Goal: Transaction & Acquisition: Purchase product/service

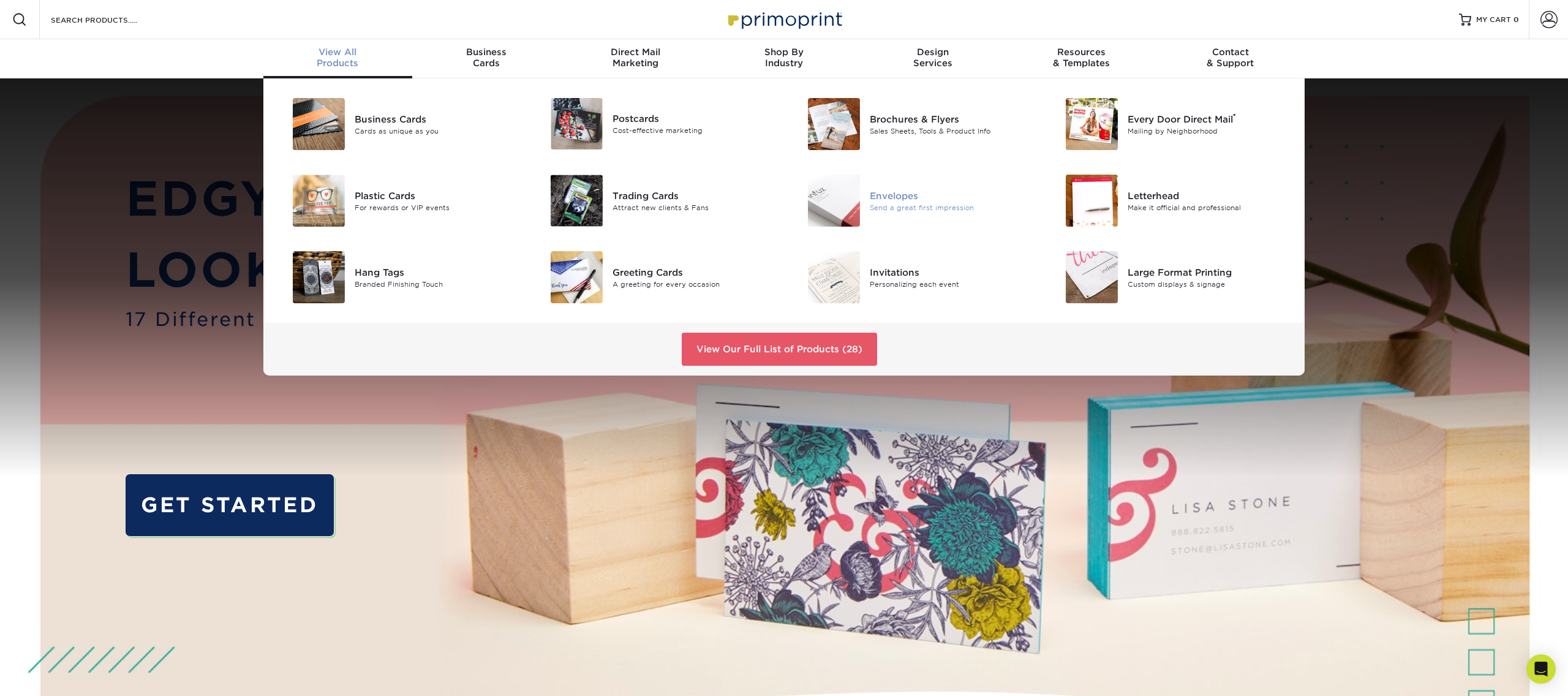
click at [834, 210] on img at bounding box center [835, 201] width 52 height 52
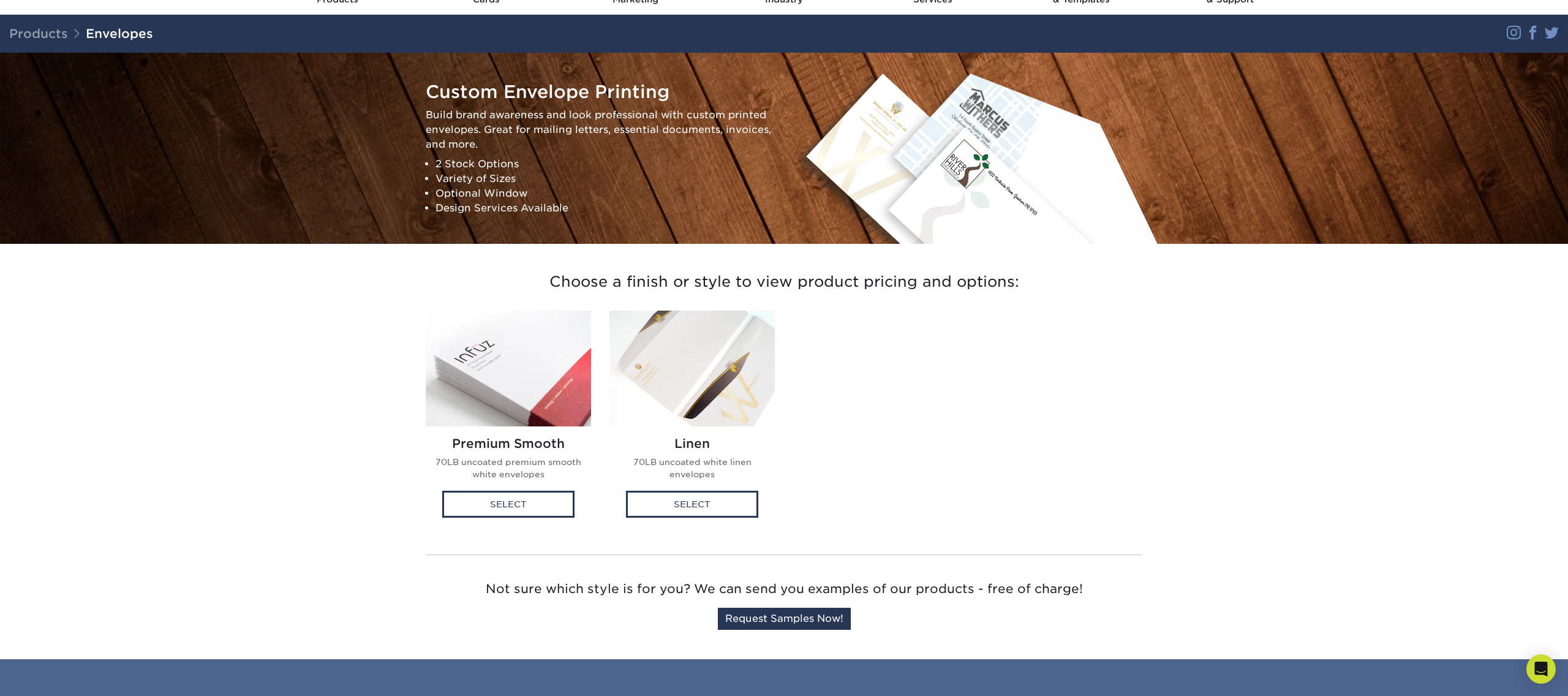
scroll to position [99, 0]
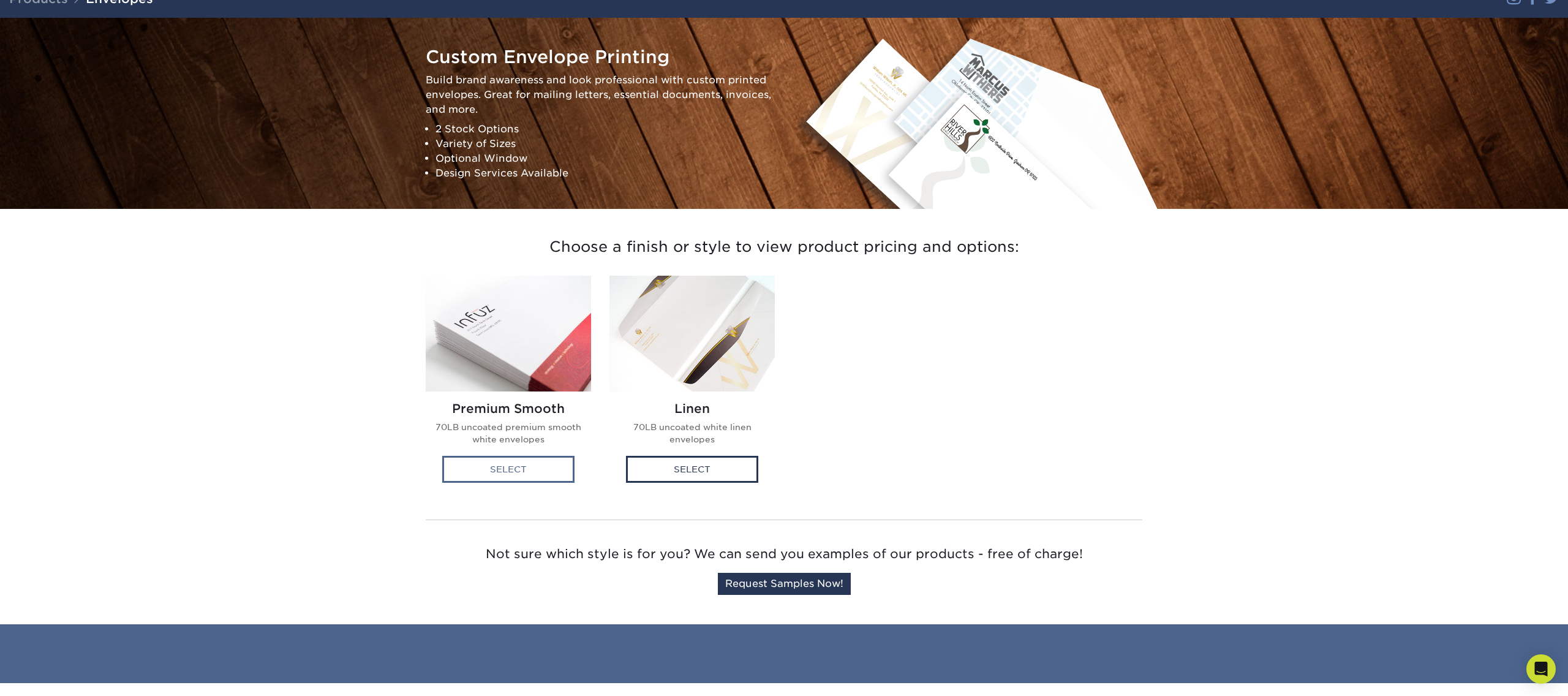
click at [536, 465] on div "Select" at bounding box center [508, 469] width 133 height 27
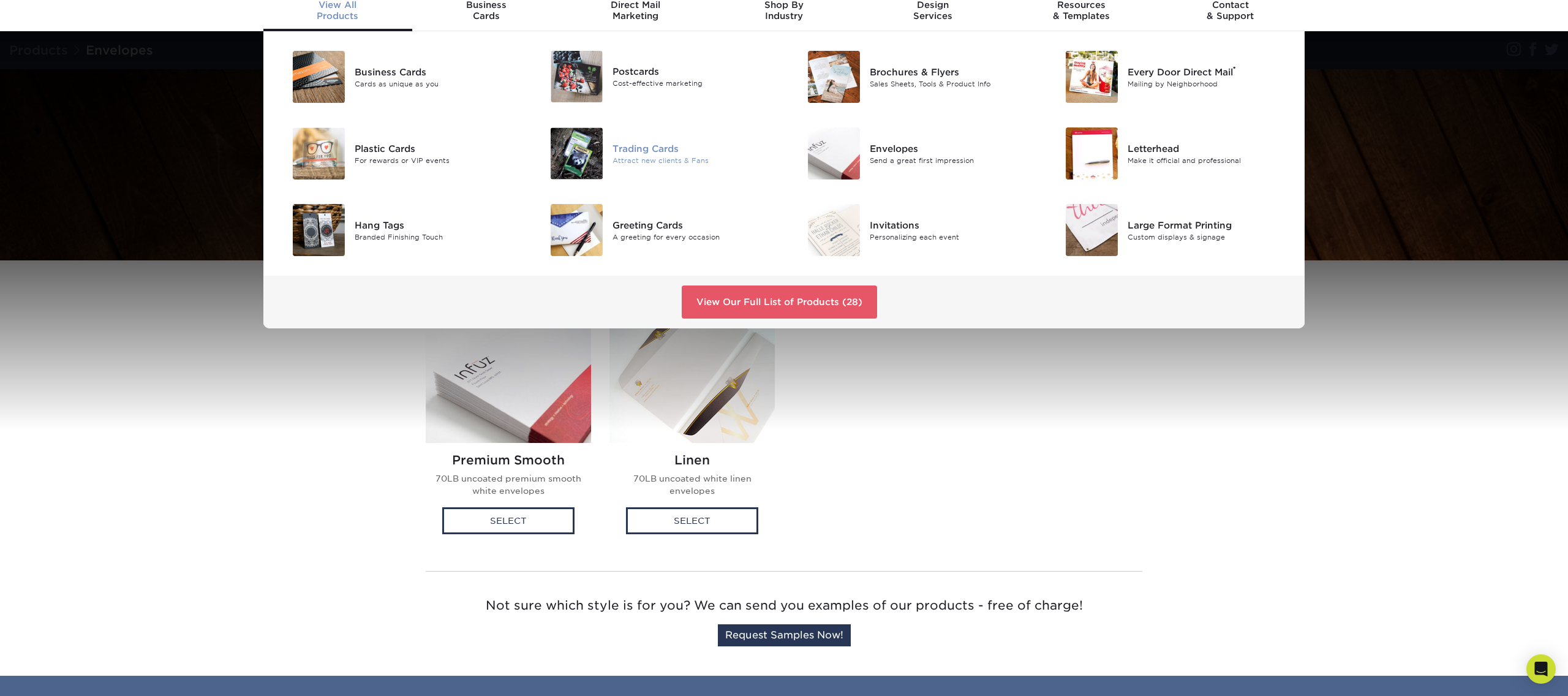
scroll to position [46, 0]
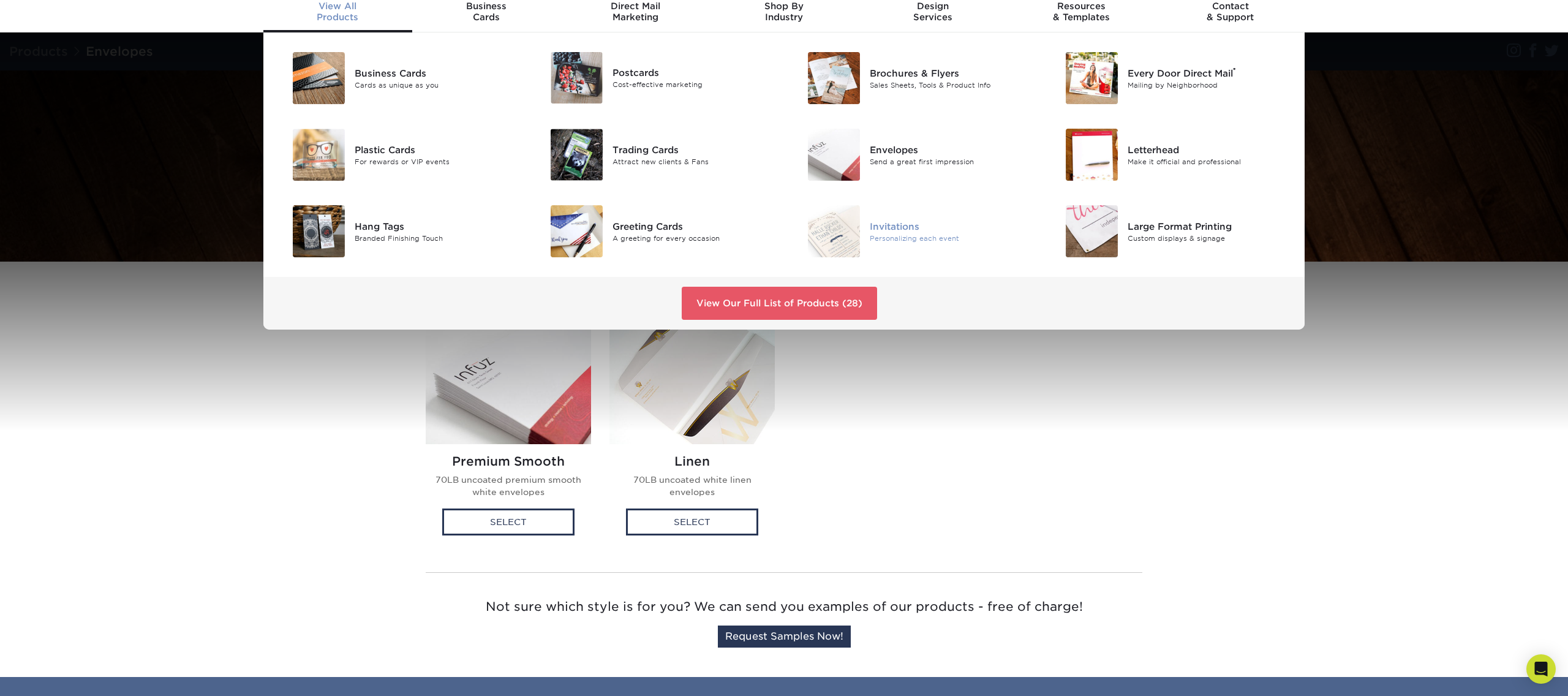
click at [911, 237] on div "Personalizing each event" at bounding box center [951, 238] width 163 height 10
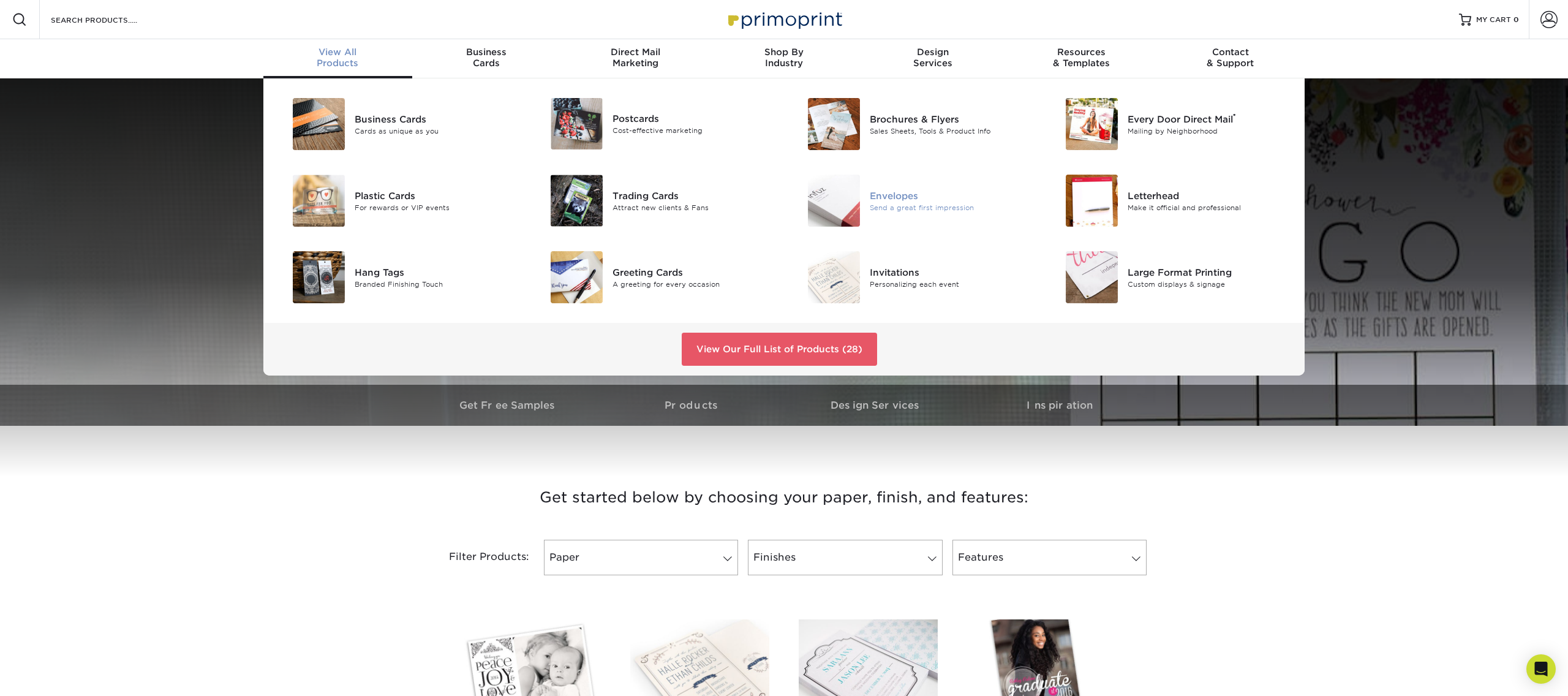
click at [898, 205] on div "Send a great first impression" at bounding box center [951, 208] width 163 height 10
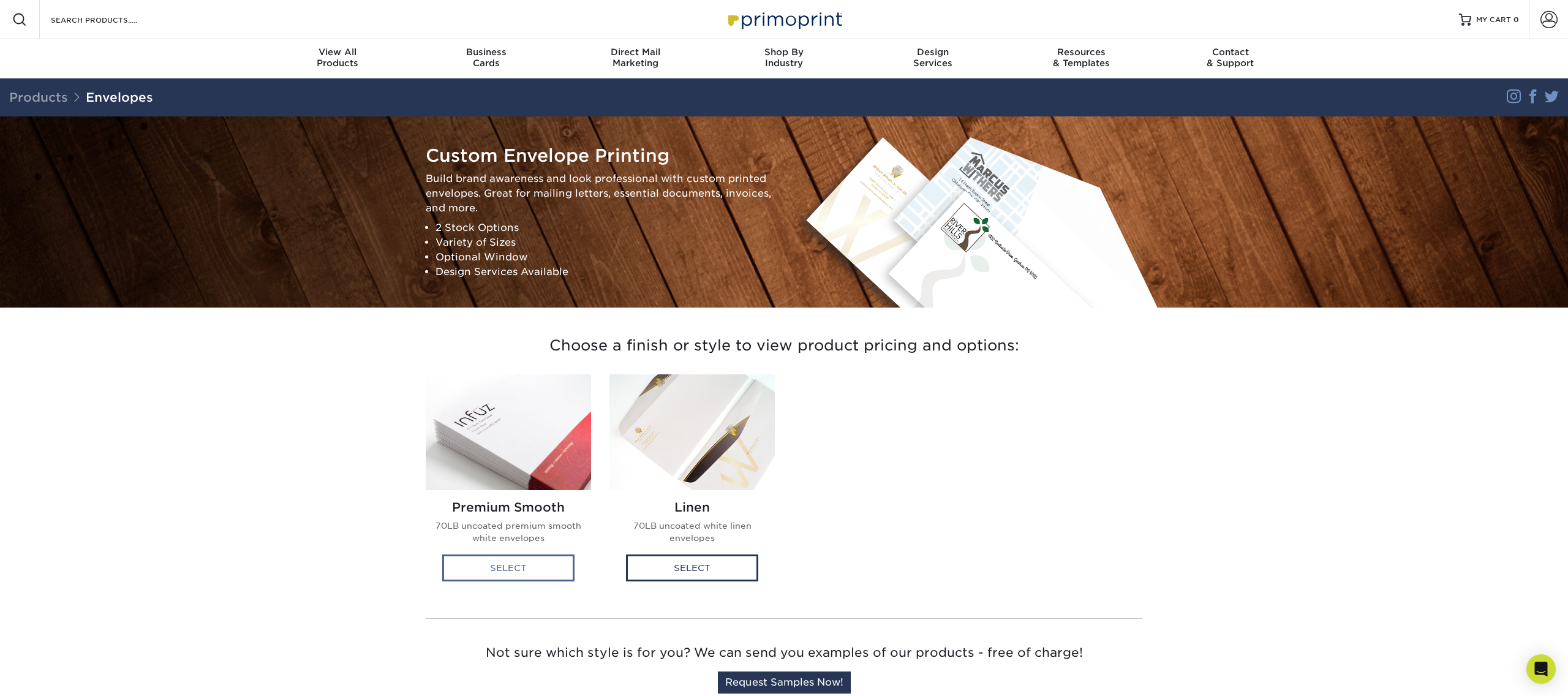
click at [509, 572] on div "Select" at bounding box center [508, 568] width 133 height 27
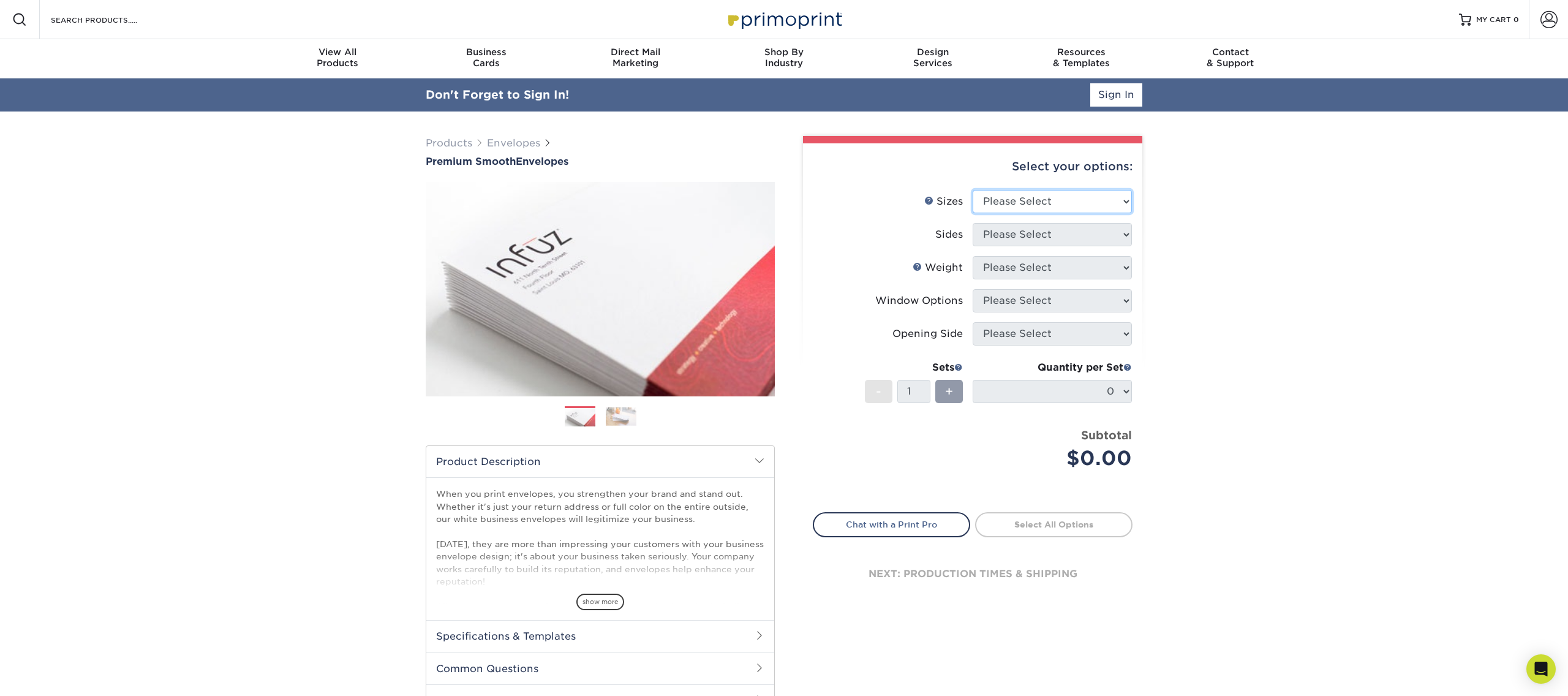
select select "5.25x7.25"
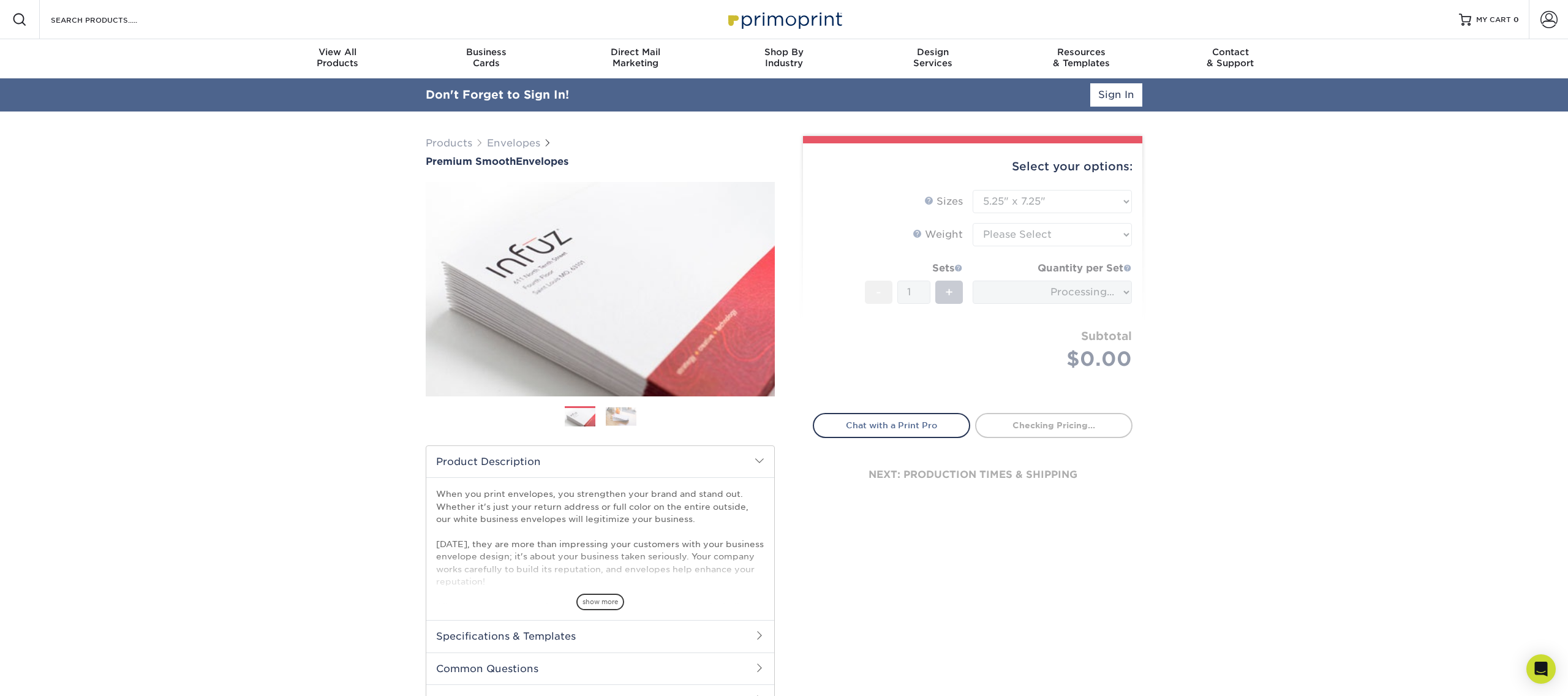
click at [996, 236] on form "Sizes Help Sizes Please Select 8.875" x 3.875" 4.125" x 9.5" 5.25" x 7.25" 9" x…" at bounding box center [972, 294] width 320 height 209
click at [1001, 234] on form "Sizes Help Sizes Please Select 8.875" x 3.875" 4.125" x 9.5" 5.25" x 7.25" 9" x…" at bounding box center [972, 294] width 320 height 209
